Goal: Information Seeking & Learning: Understand process/instructions

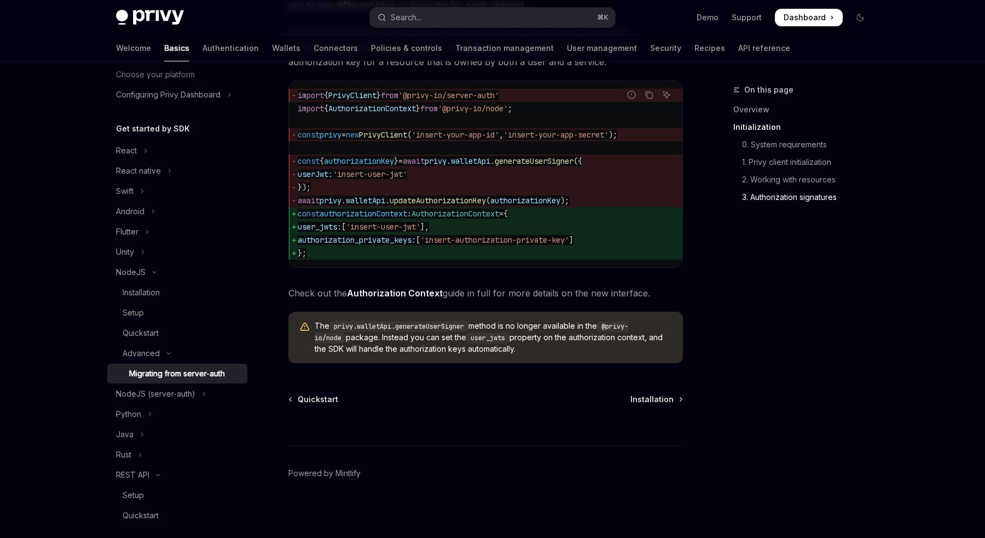
scroll to position [1600, 0]
click at [135, 335] on div "Quickstart" at bounding box center [141, 332] width 36 height 13
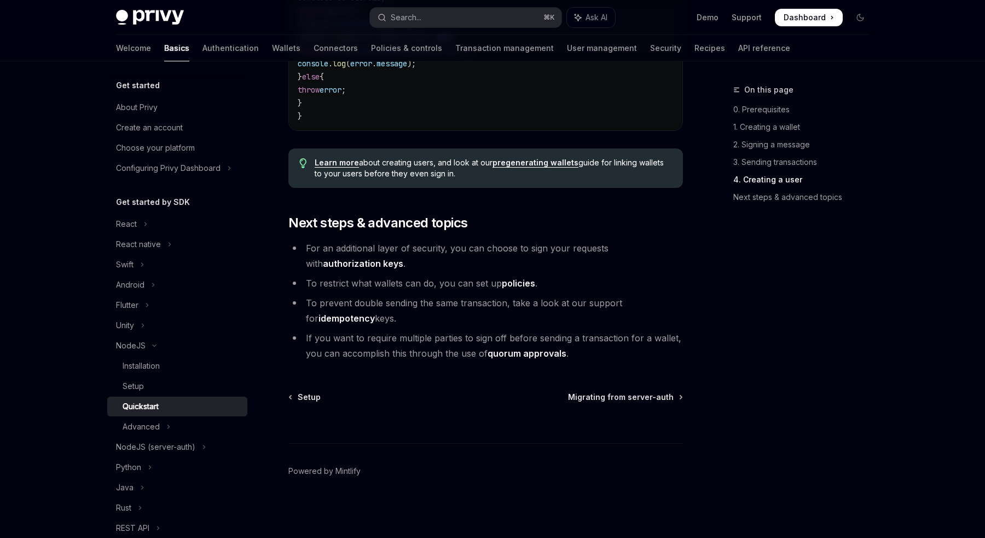
scroll to position [2261, 0]
click at [143, 423] on div "Advanced" at bounding box center [141, 426] width 37 height 13
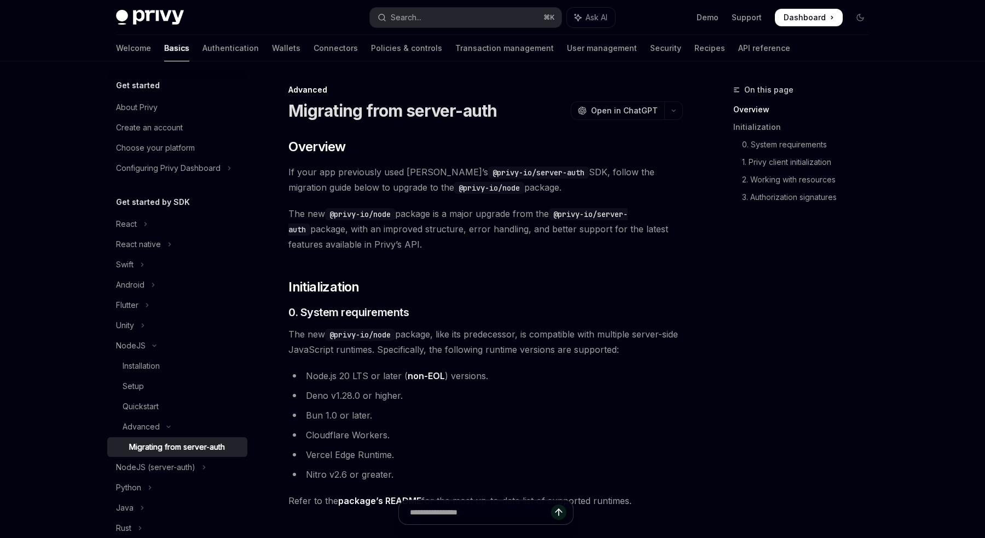
click at [163, 448] on div "Migrating from server-auth" at bounding box center [177, 446] width 96 height 13
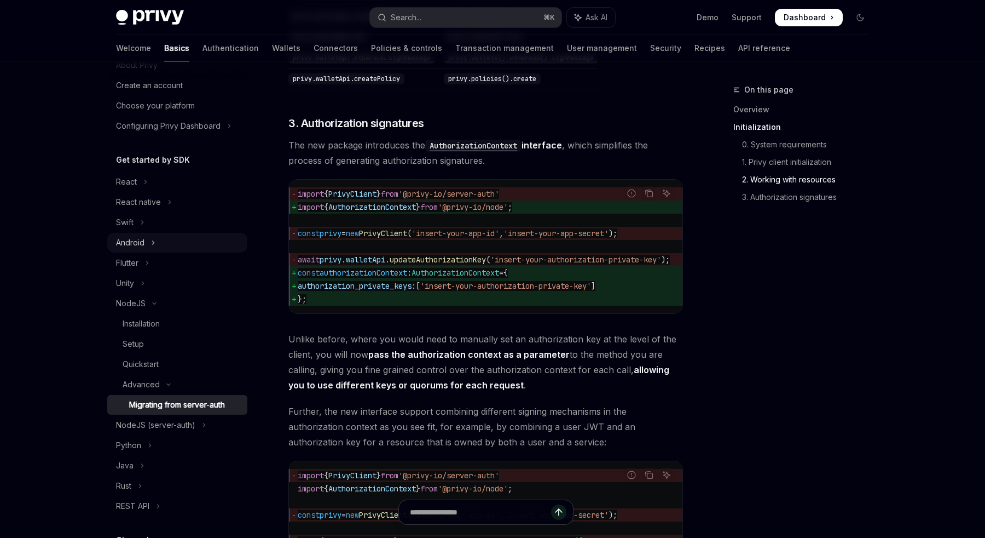
scroll to position [39, 0]
click at [138, 187] on button "React" at bounding box center [177, 185] width 140 height 20
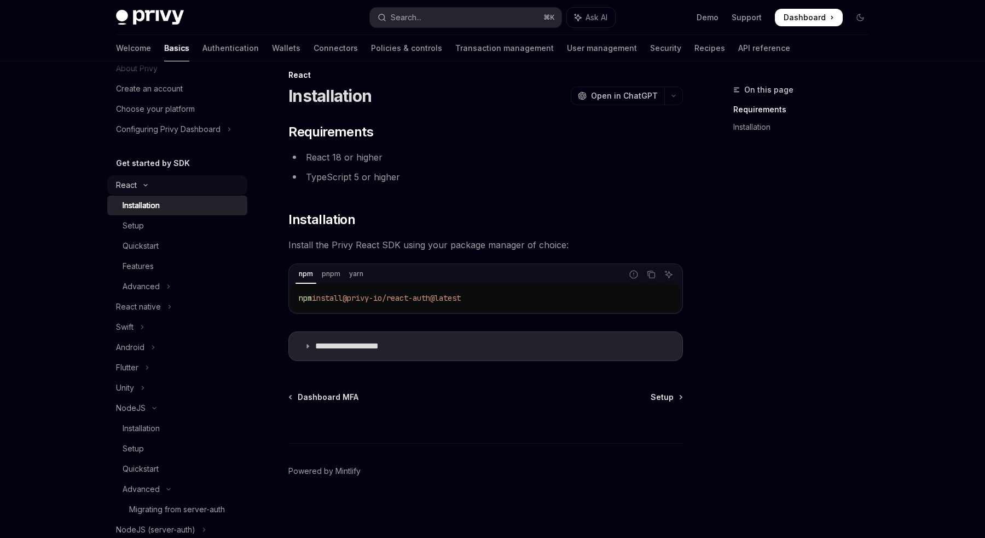
scroll to position [15, 0]
click at [141, 247] on div "Quickstart" at bounding box center [141, 245] width 36 height 13
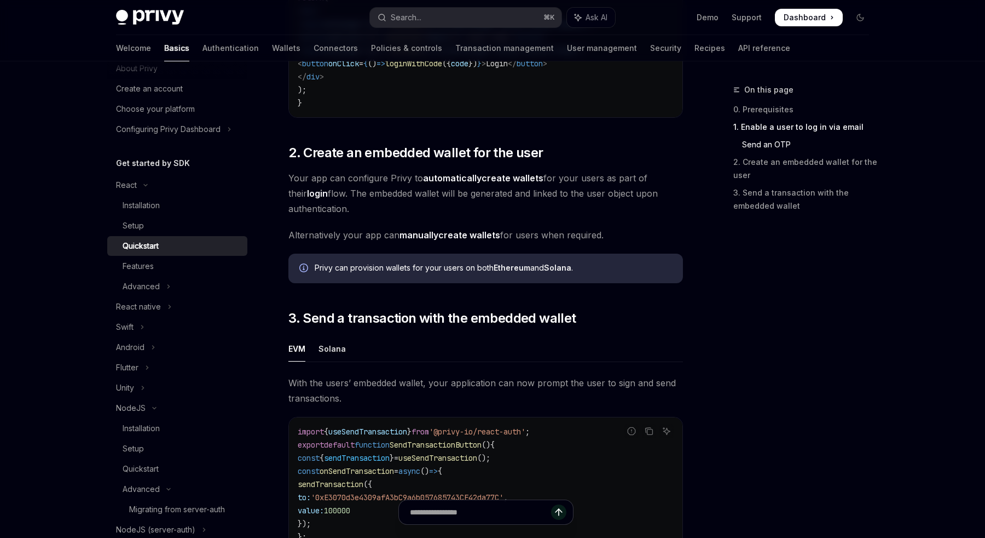
scroll to position [717, 0]
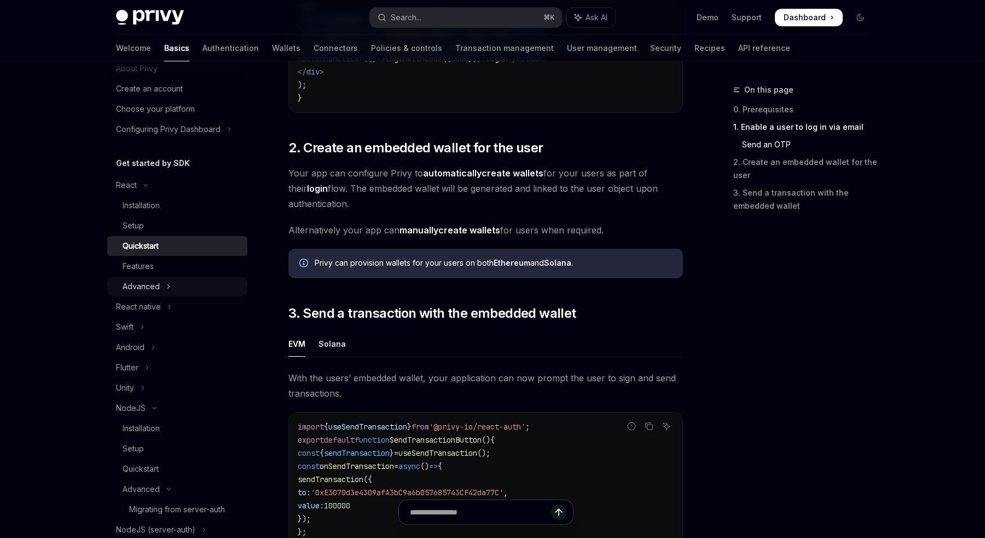
click at [151, 285] on div "Advanced" at bounding box center [141, 286] width 37 height 13
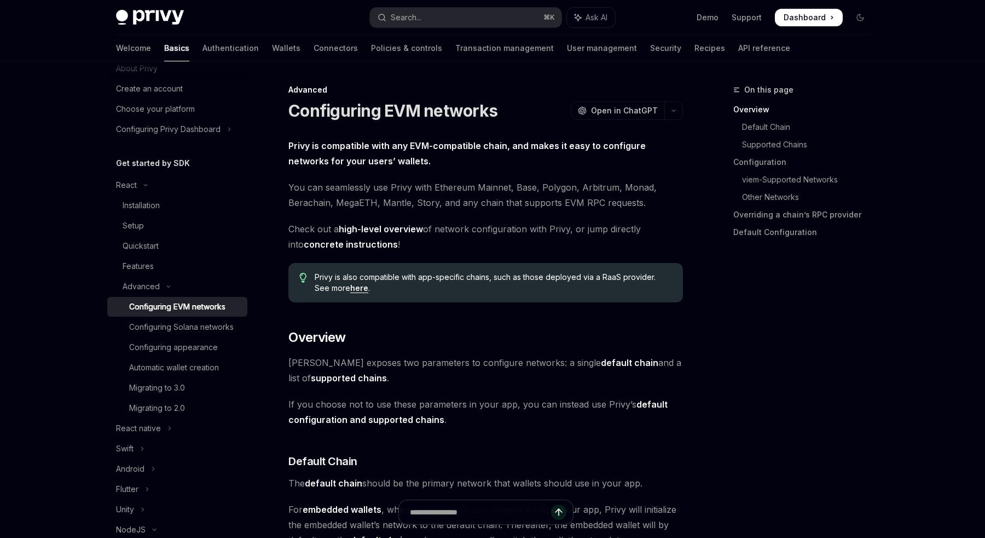
click at [188, 311] on div "Configuring EVM networks" at bounding box center [177, 306] width 96 height 13
click at [196, 309] on div "Configuring EVM networks" at bounding box center [177, 306] width 96 height 13
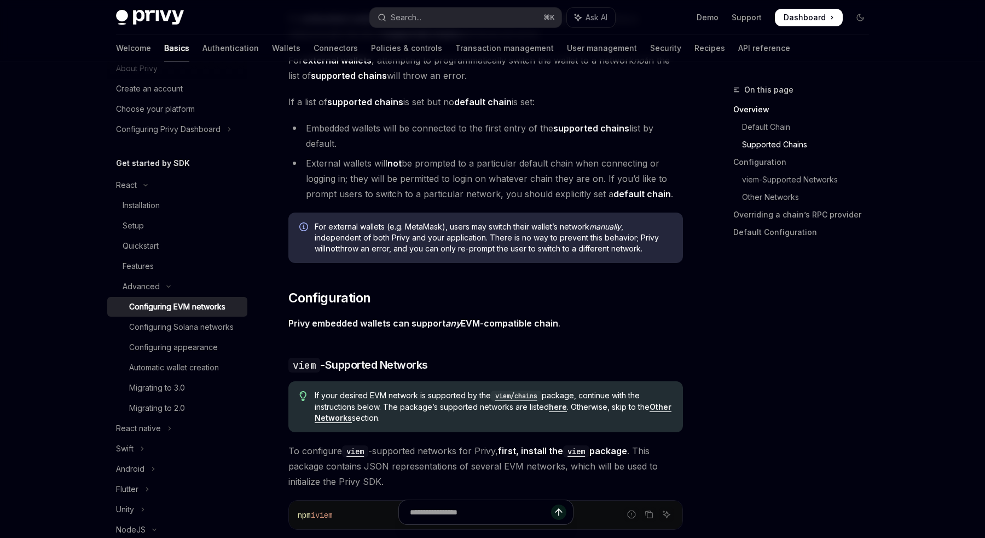
scroll to position [814, 0]
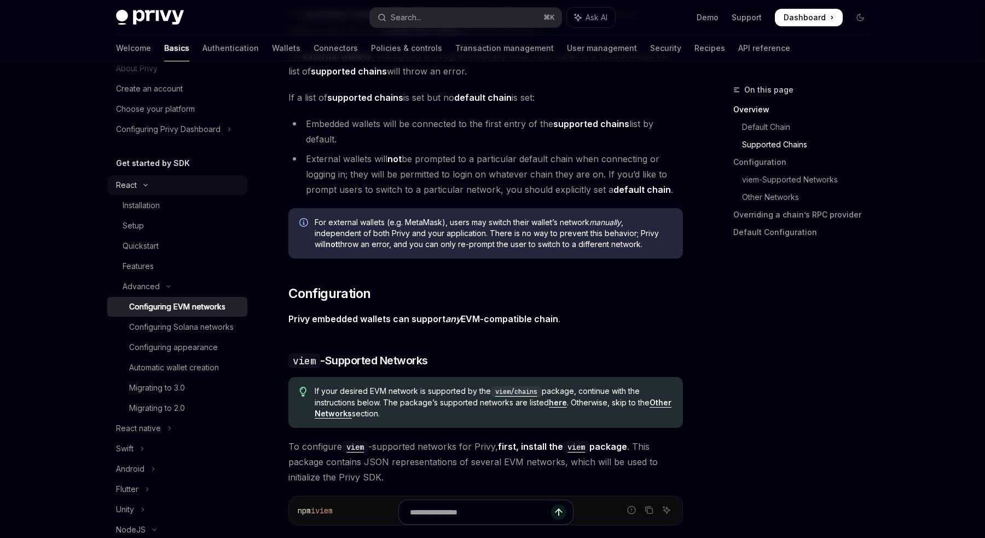
click at [139, 183] on icon "Toggle React section" at bounding box center [145, 185] width 13 height 4
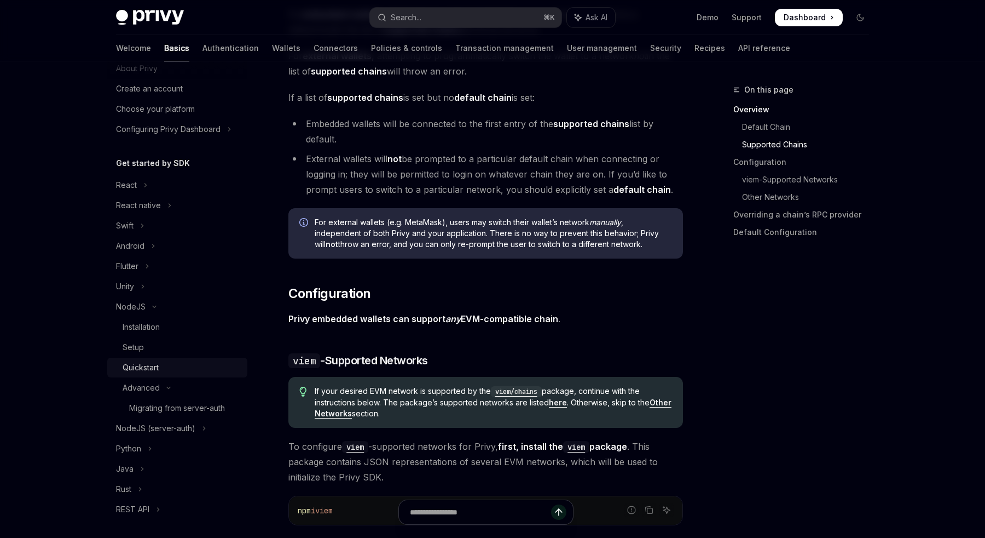
click at [145, 369] on div "Quickstart" at bounding box center [141, 367] width 36 height 13
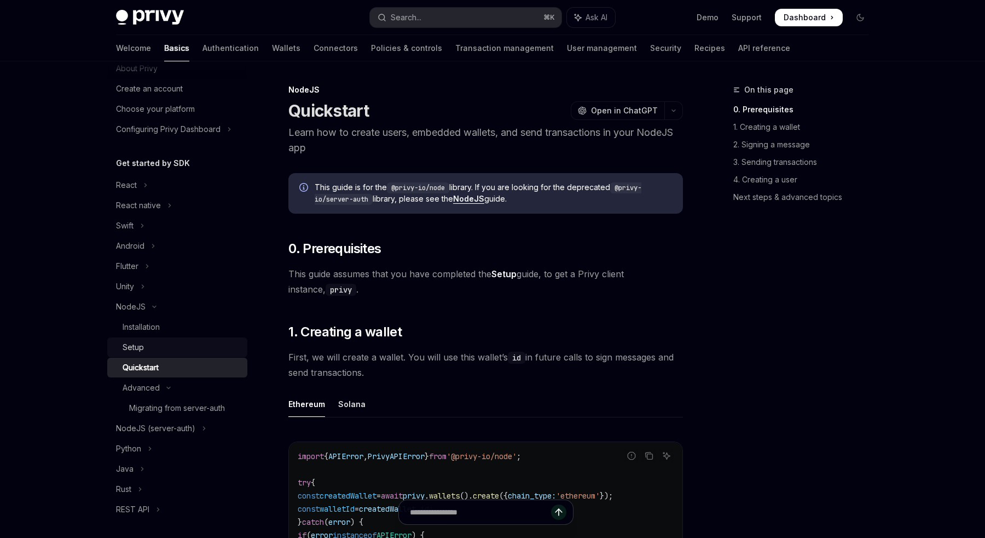
click at [131, 344] on div "Setup" at bounding box center [133, 346] width 21 height 13
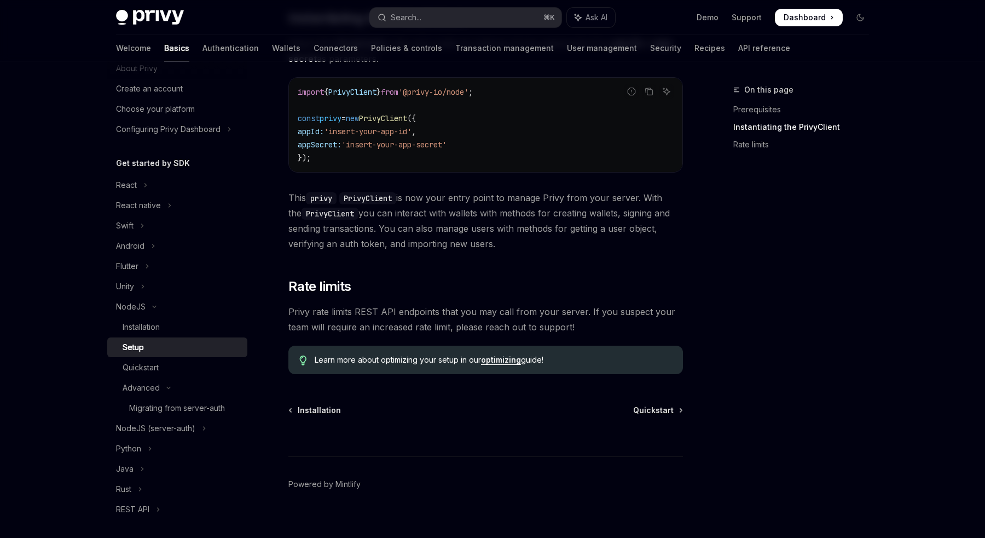
scroll to position [376, 0]
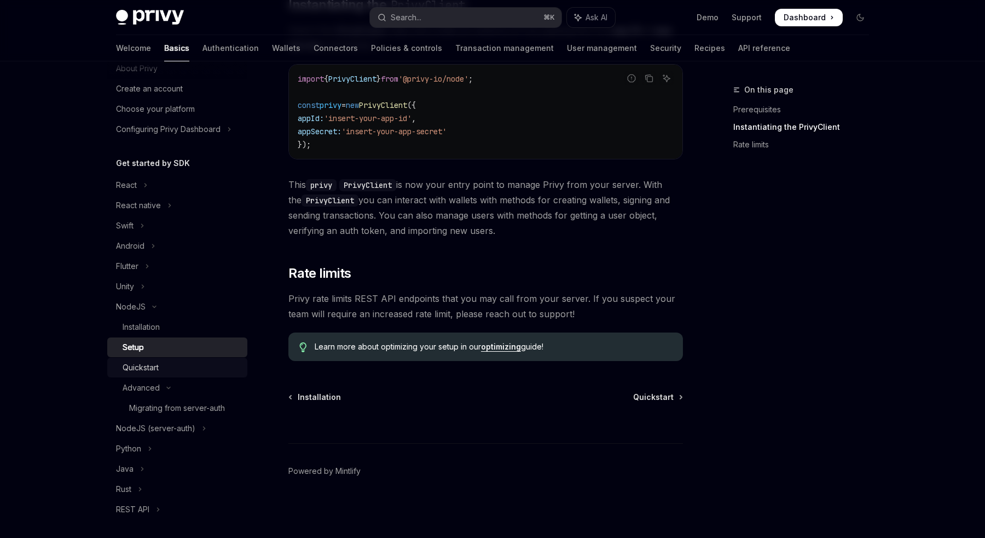
click at [143, 372] on div "Quickstart" at bounding box center [141, 367] width 36 height 13
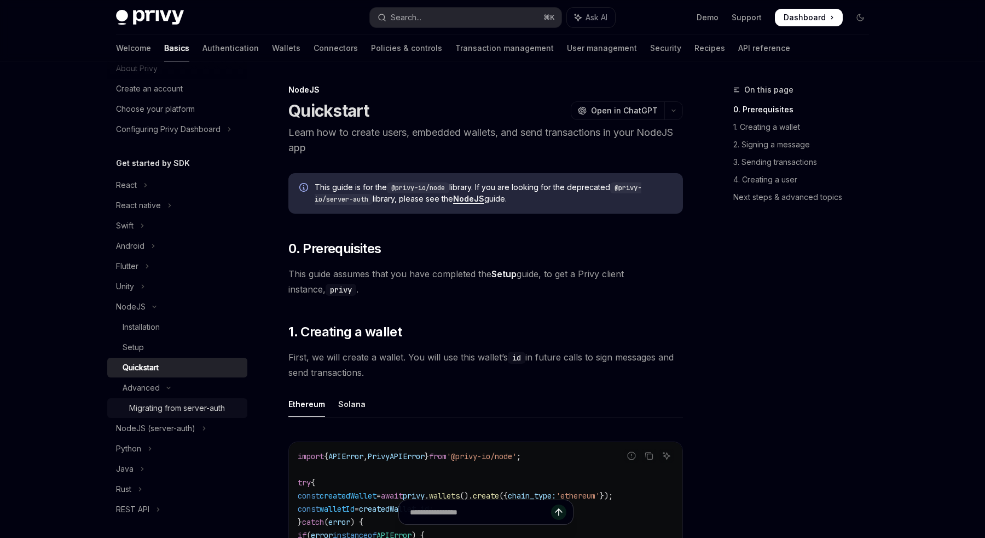
click at [153, 406] on div "Migrating from server-auth" at bounding box center [177, 407] width 96 height 13
type textarea "*"
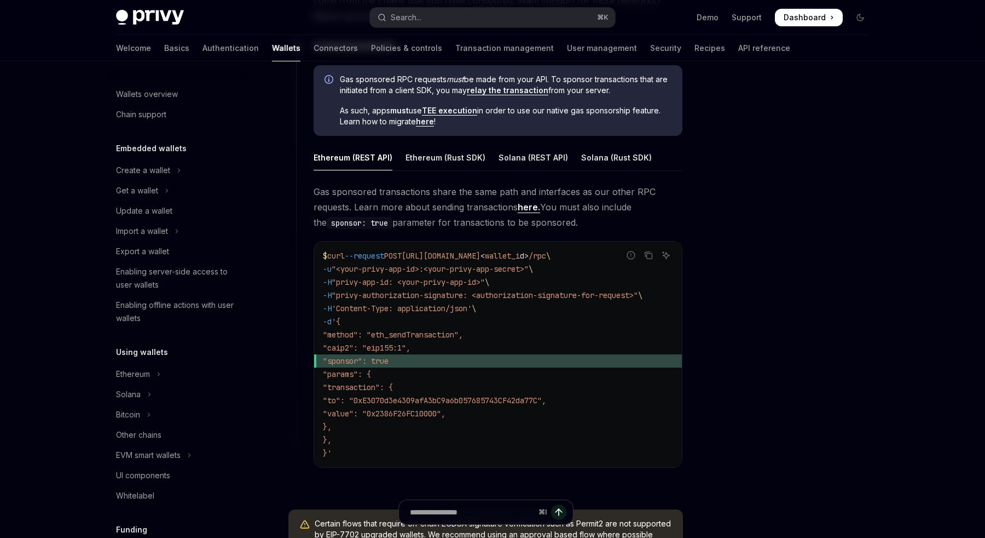
scroll to position [415, 0]
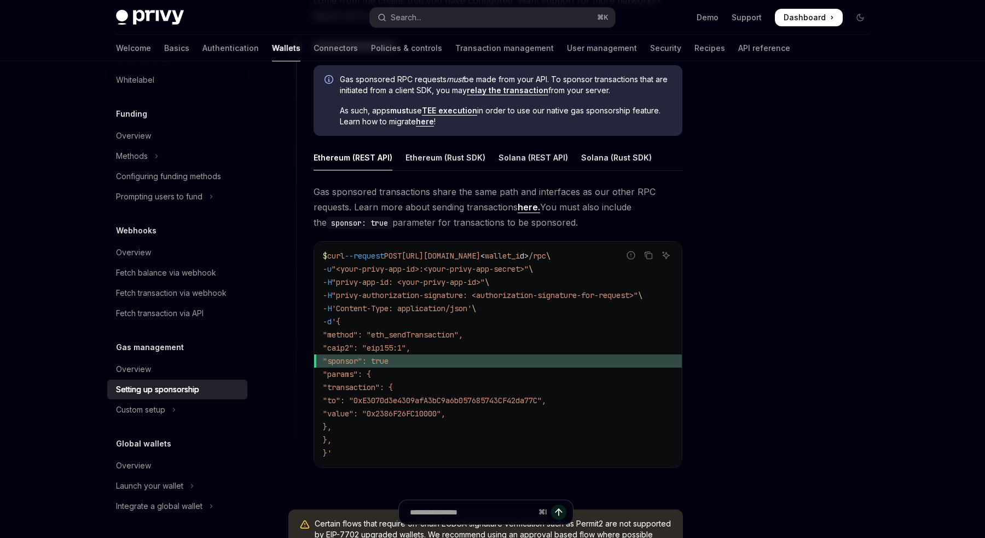
click at [543, 301] on code "$ curl --request POST https://api.privy.io/v1/wallets/ < wallet_i d > /rpc \ -u…" at bounding box center [498, 354] width 350 height 210
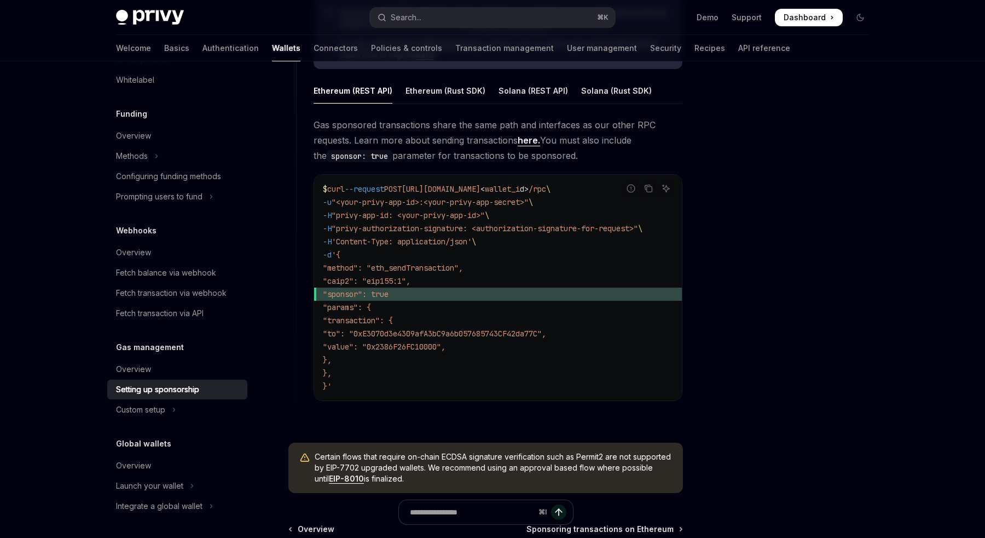
scroll to position [660, 0]
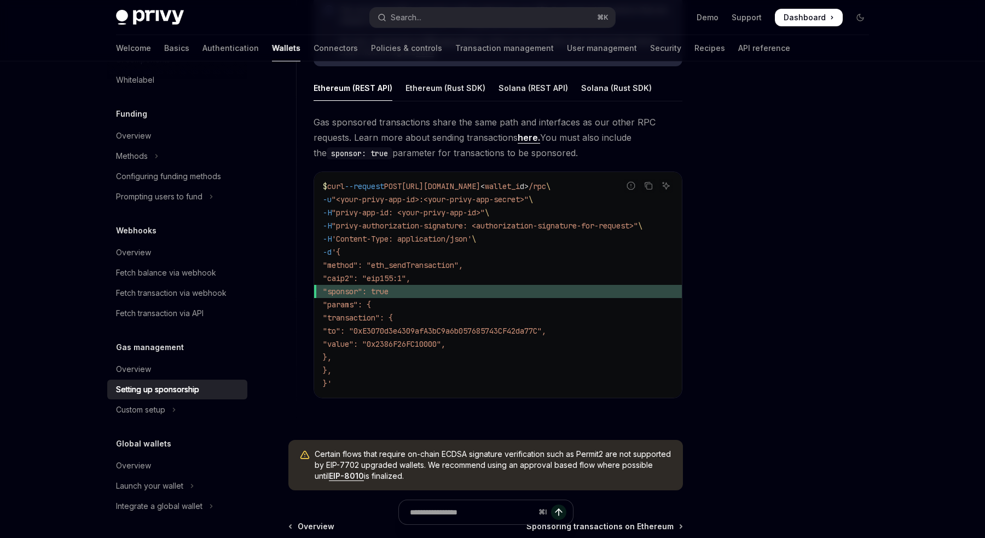
click at [722, 245] on div at bounding box center [795, 310] width 166 height 454
click at [557, 310] on code "$ curl --request POST https://api.privy.io/v1/wallets/ < wallet_i d > /rpc \ -u…" at bounding box center [498, 285] width 350 height 210
click at [505, 300] on code "$ curl --request POST https://api.privy.io/v1/wallets/ < wallet_i d > /rpc \ -u…" at bounding box center [498, 285] width 350 height 210
click at [752, 233] on div at bounding box center [795, 310] width 166 height 454
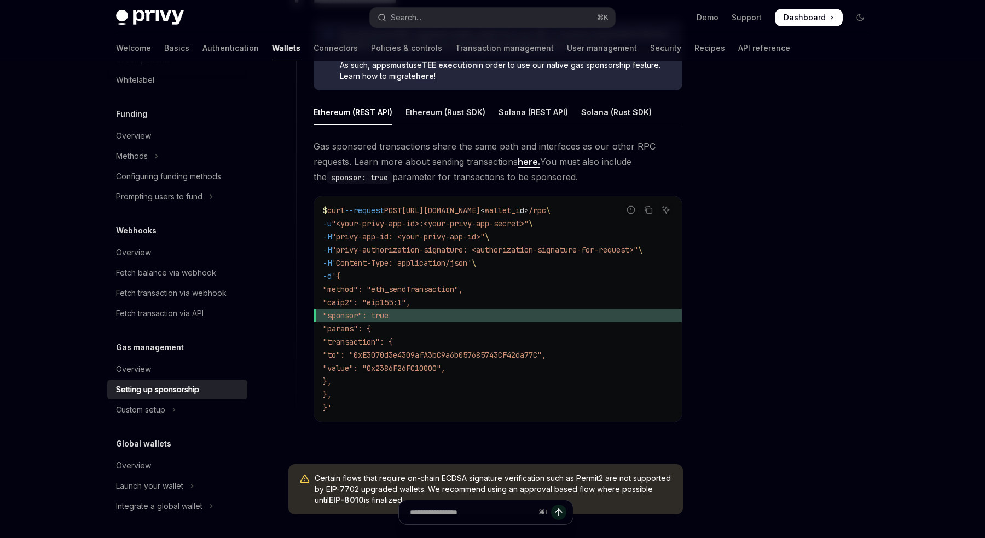
scroll to position [635, 0]
click at [279, 330] on div "**********" at bounding box center [383, 70] width 604 height 1244
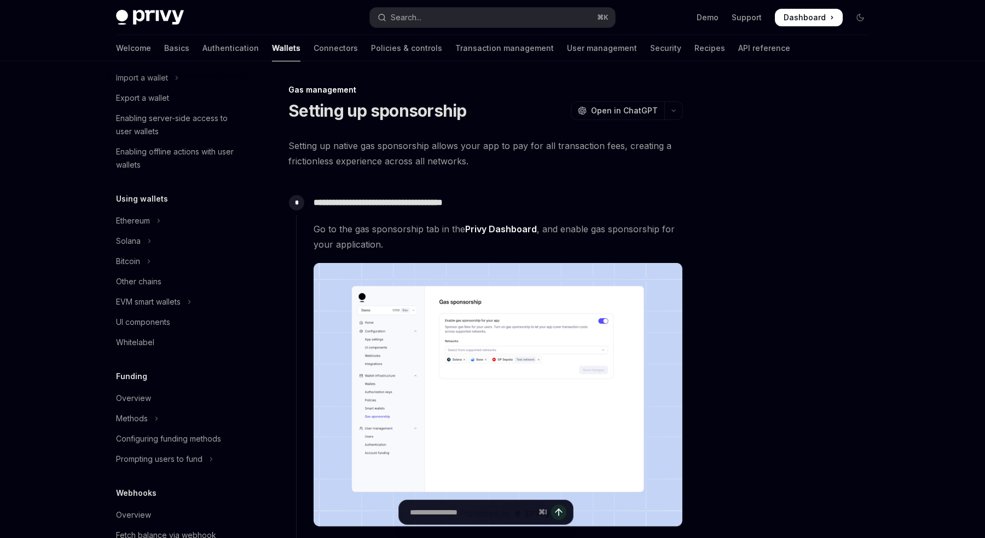
scroll to position [153, 0]
click at [151, 212] on button "Ethereum" at bounding box center [177, 221] width 140 height 20
type textarea "*"
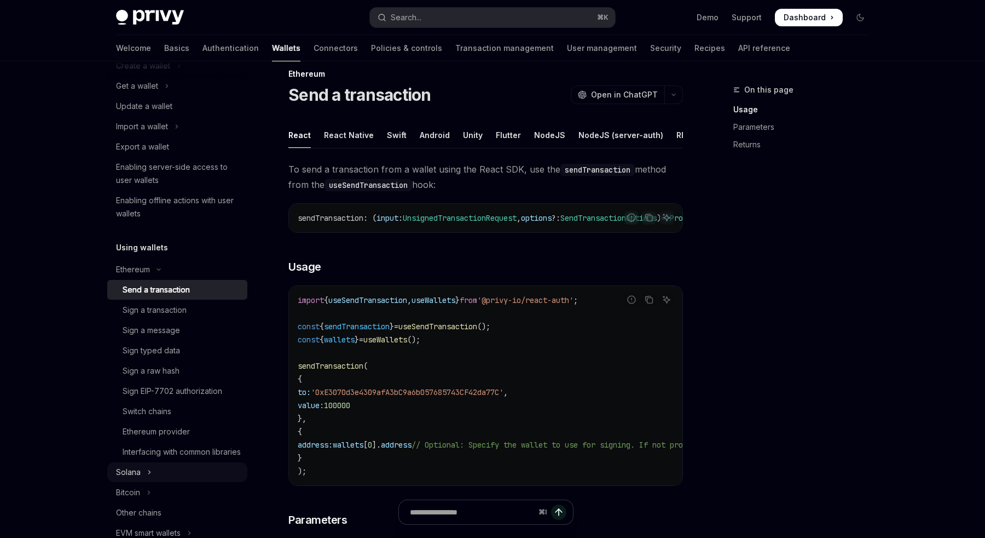
scroll to position [99, 0]
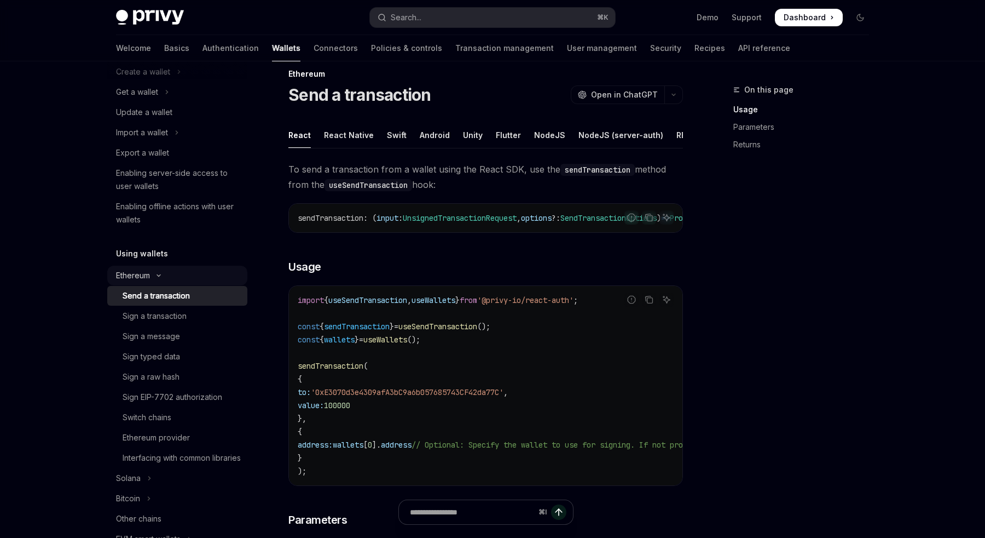
click at [144, 274] on div "Ethereum" at bounding box center [133, 275] width 34 height 13
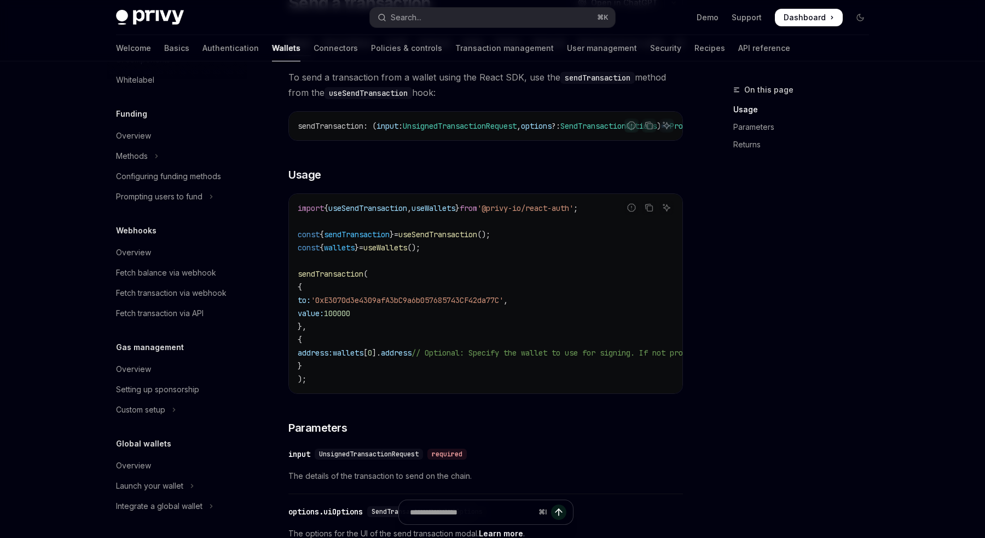
scroll to position [104, 0]
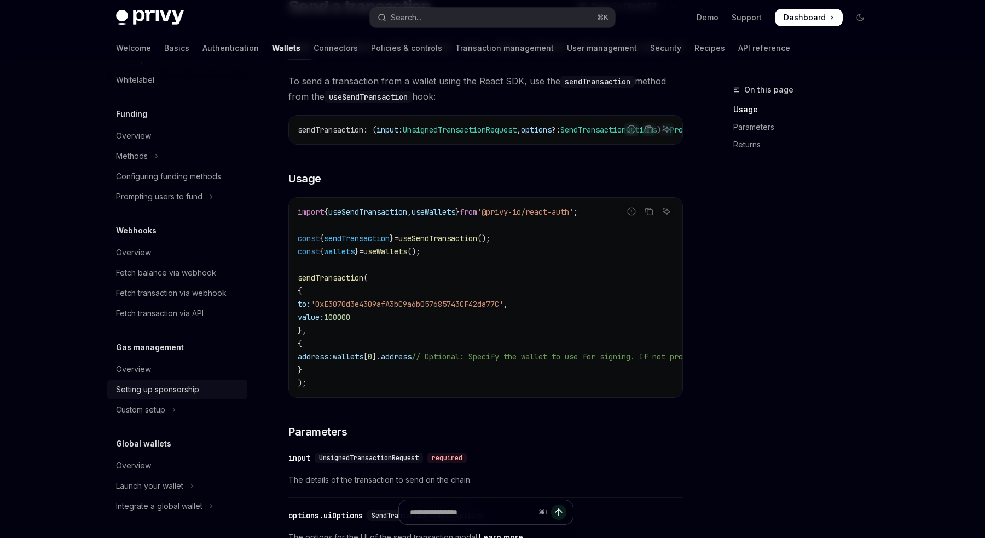
click at [148, 393] on div "Setting up sponsorship" at bounding box center [157, 389] width 83 height 13
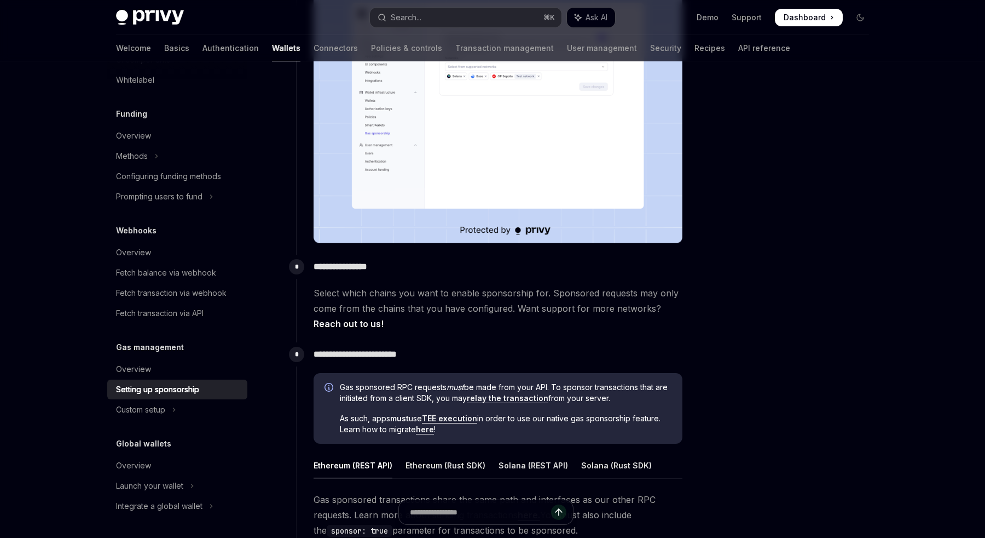
scroll to position [281, 0]
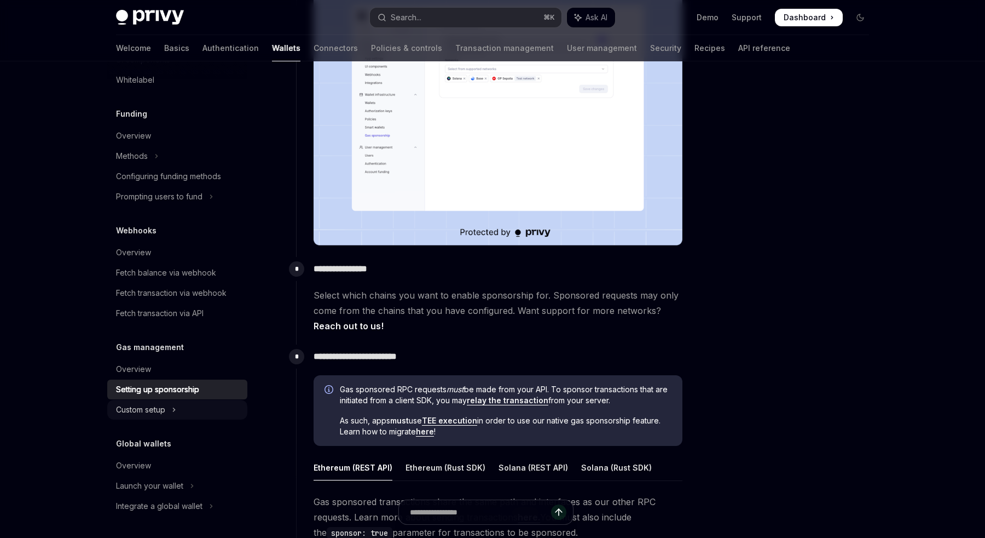
click at [133, 408] on div "Custom setup" at bounding box center [140, 409] width 49 height 13
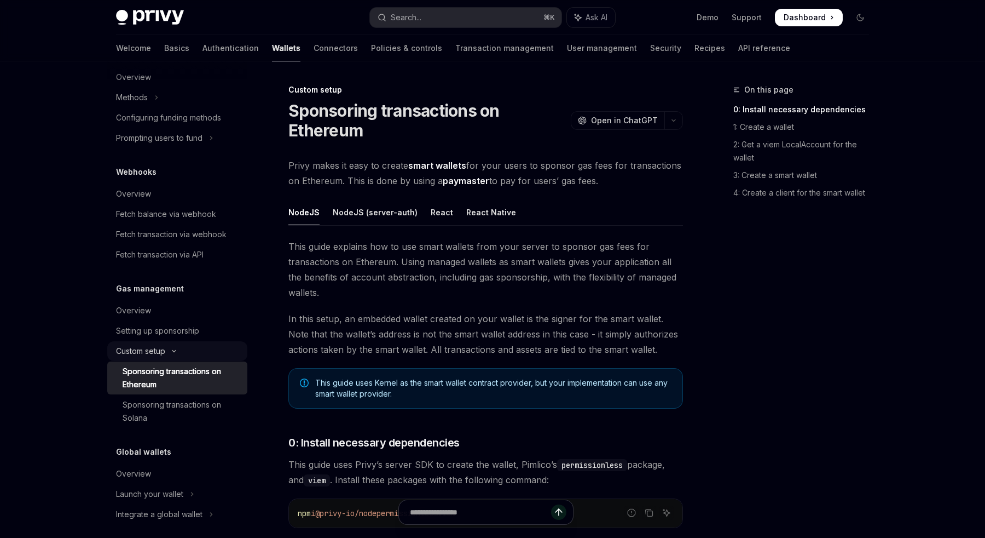
scroll to position [482, 0]
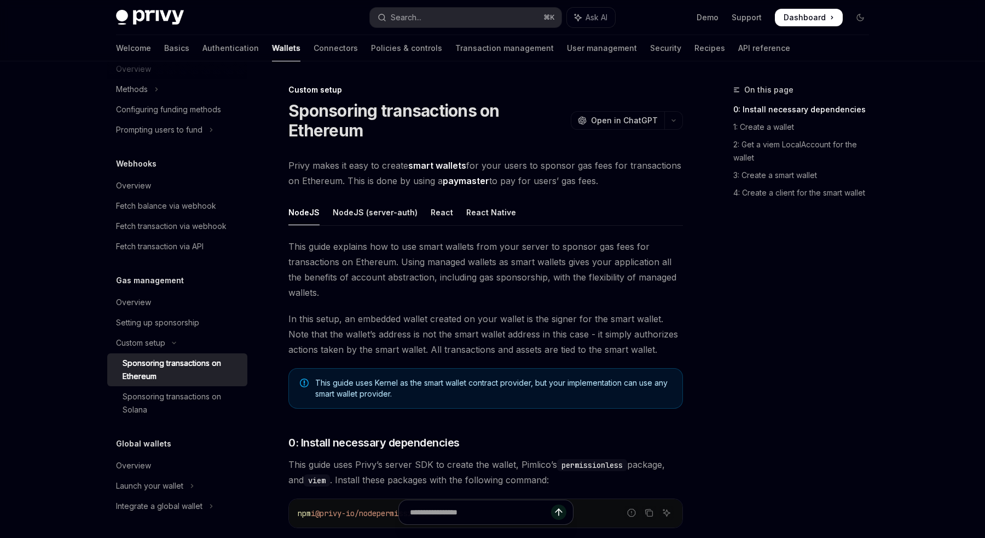
click at [165, 363] on div "Sponsoring transactions on Ethereum" at bounding box center [182, 369] width 118 height 26
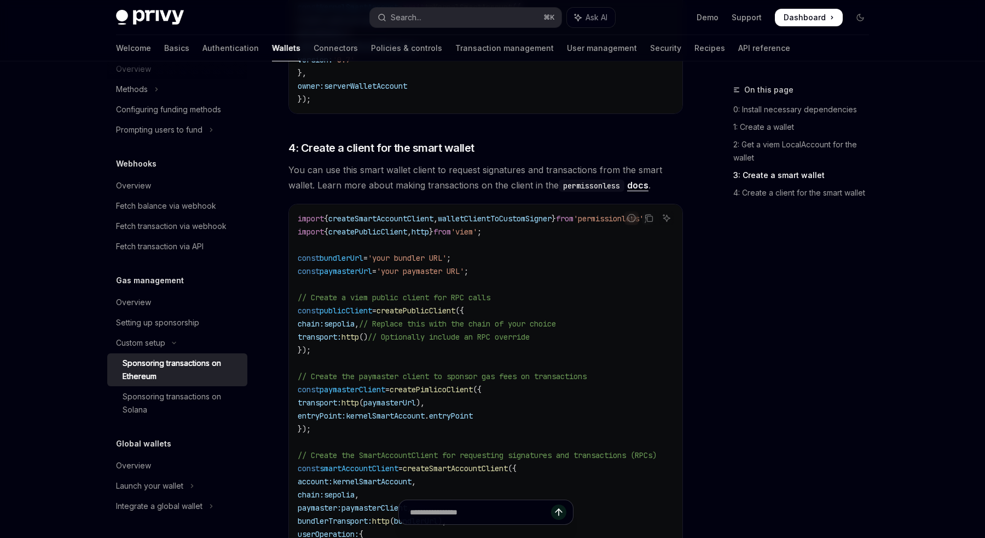
scroll to position [1346, 0]
click at [419, 274] on span "'your paymaster URL'" at bounding box center [421, 273] width 88 height 10
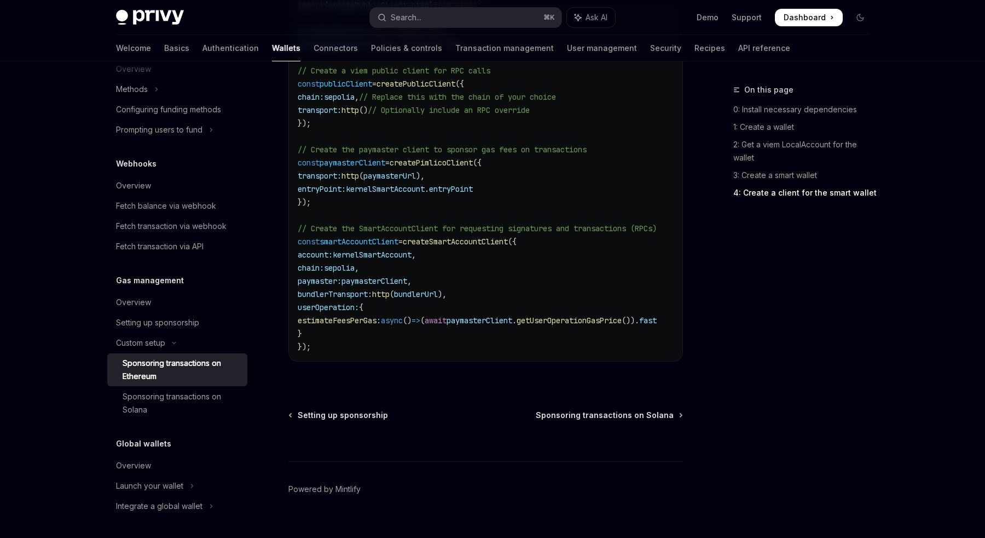
scroll to position [1596, 0]
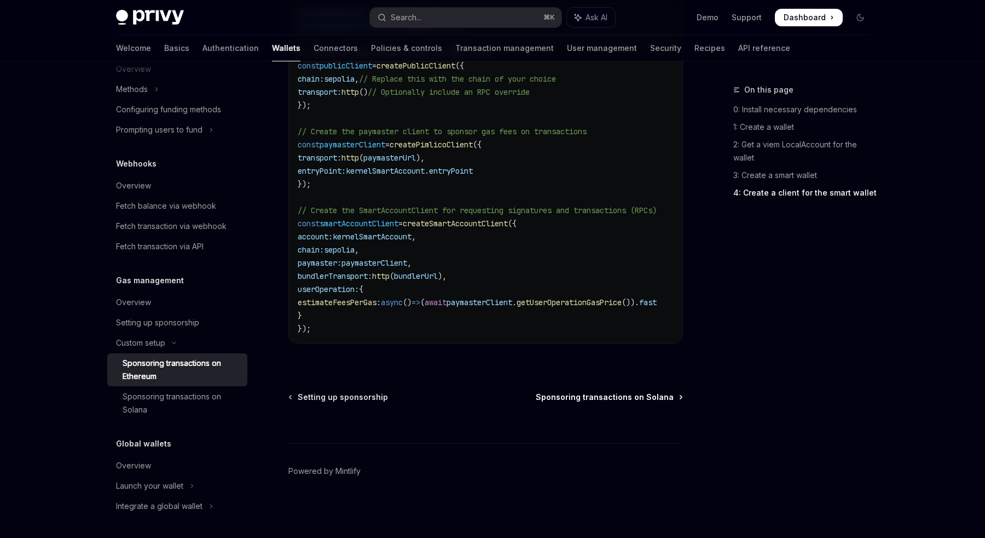
click at [581, 396] on span "Sponsoring transactions on Solana" at bounding box center [605, 396] width 138 height 11
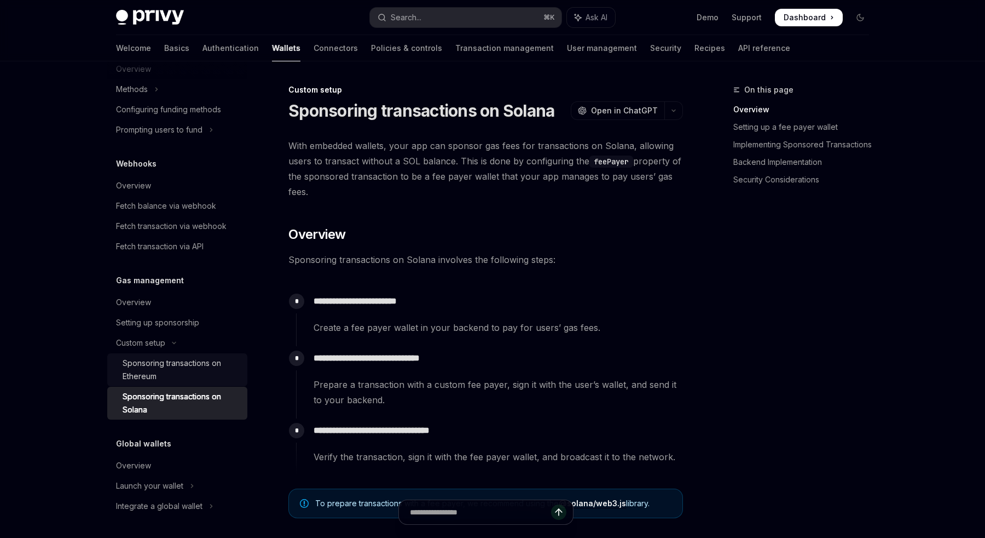
click at [144, 368] on div "Sponsoring transactions on Ethereum" at bounding box center [182, 369] width 118 height 26
type textarea "*"
